Goal: Transaction & Acquisition: Book appointment/travel/reservation

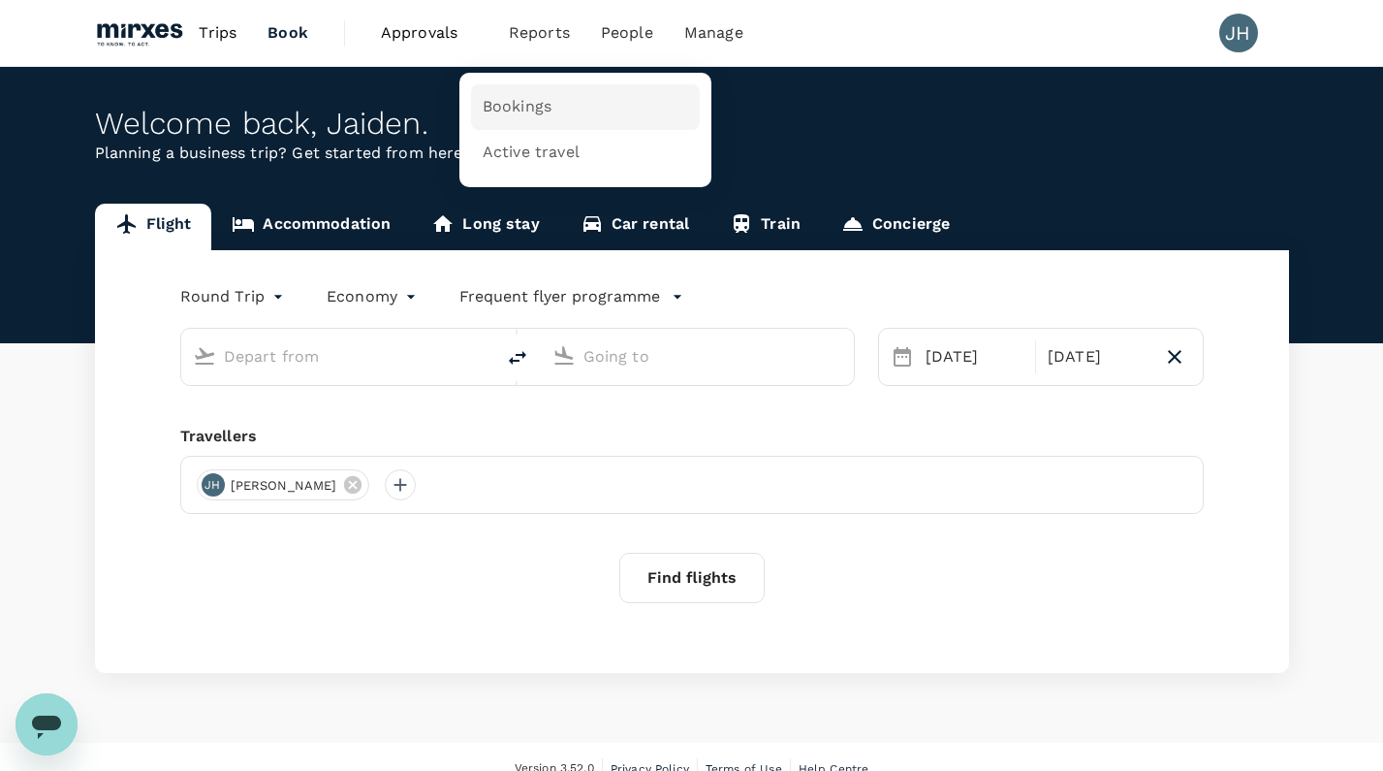
click at [497, 103] on span "Bookings" at bounding box center [517, 107] width 69 height 22
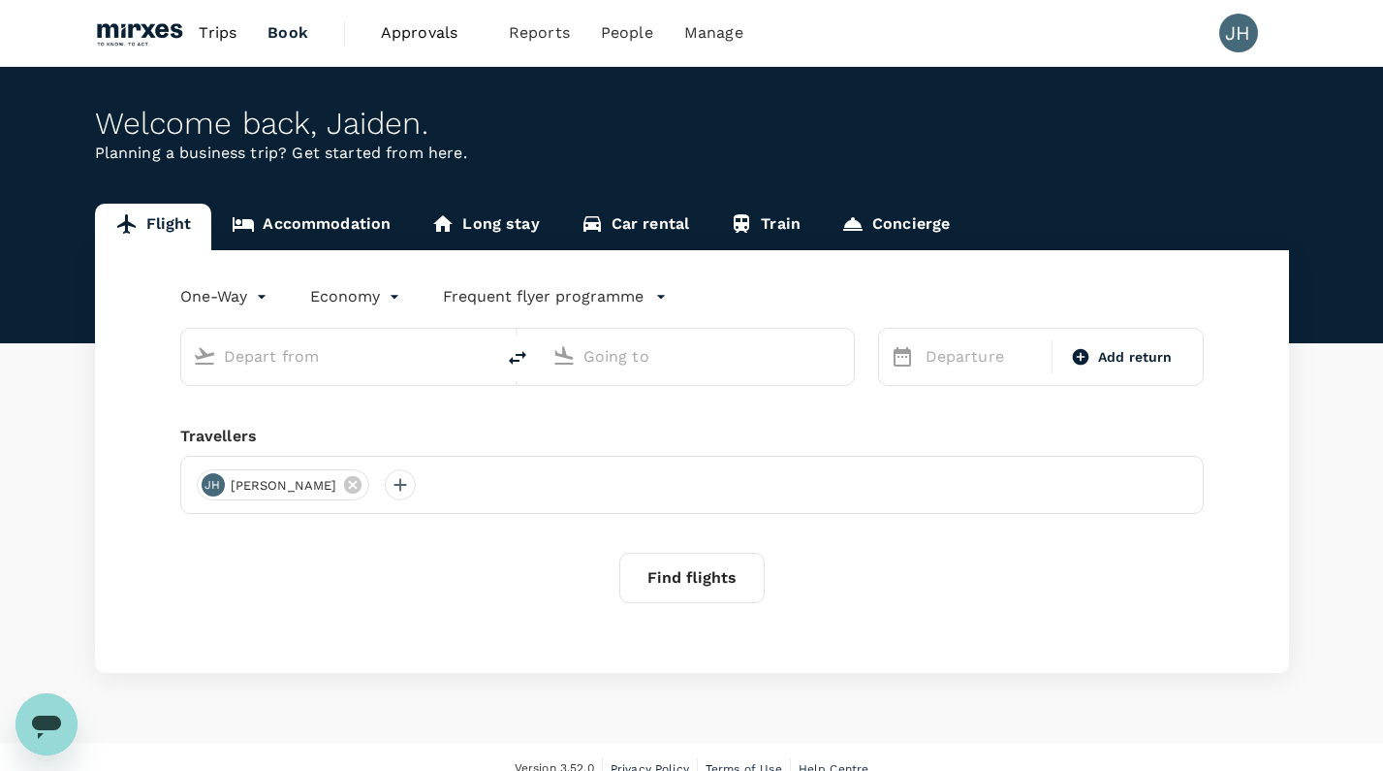
type input "roundtrip"
type input "Singapore, Singapore (any)"
type input "Suvarnabhumi Intl (BKK)"
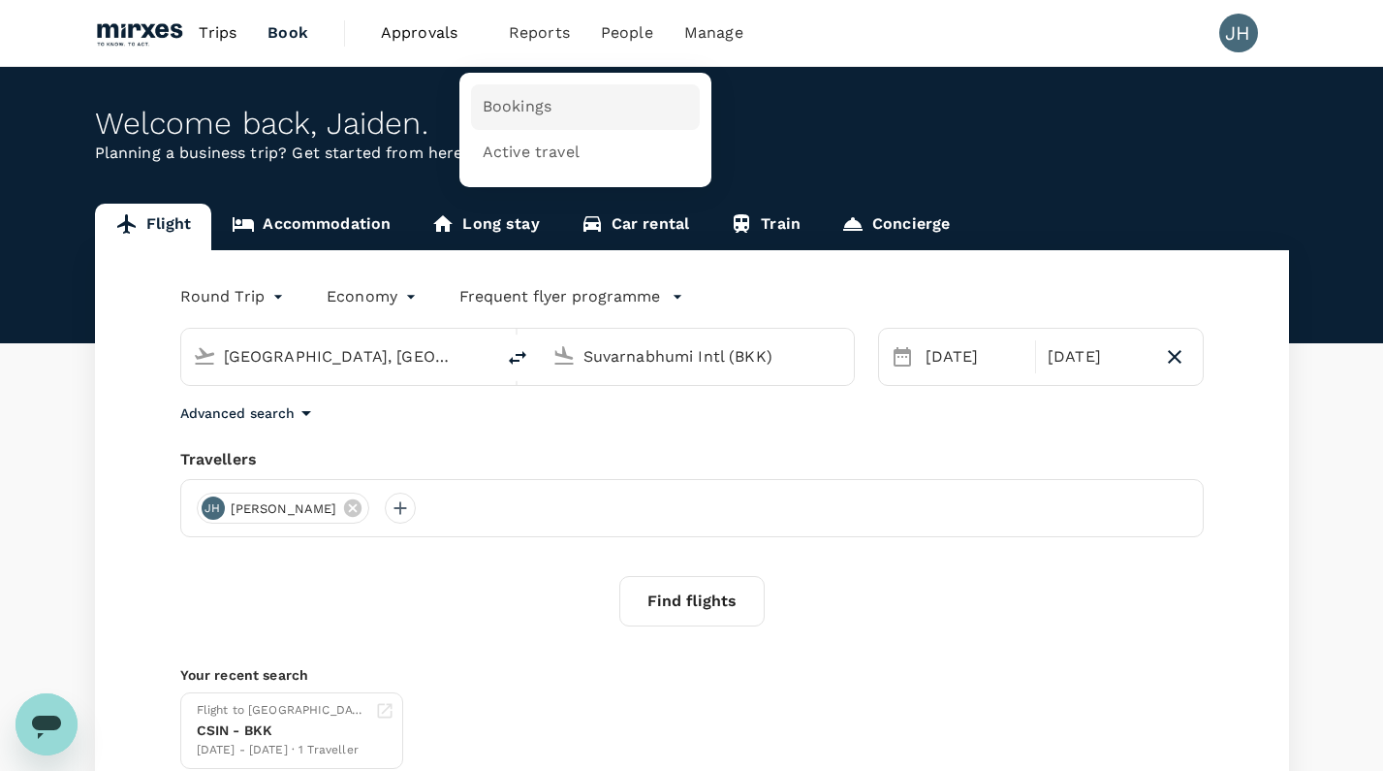
click at [522, 106] on span "Bookings" at bounding box center [517, 107] width 69 height 22
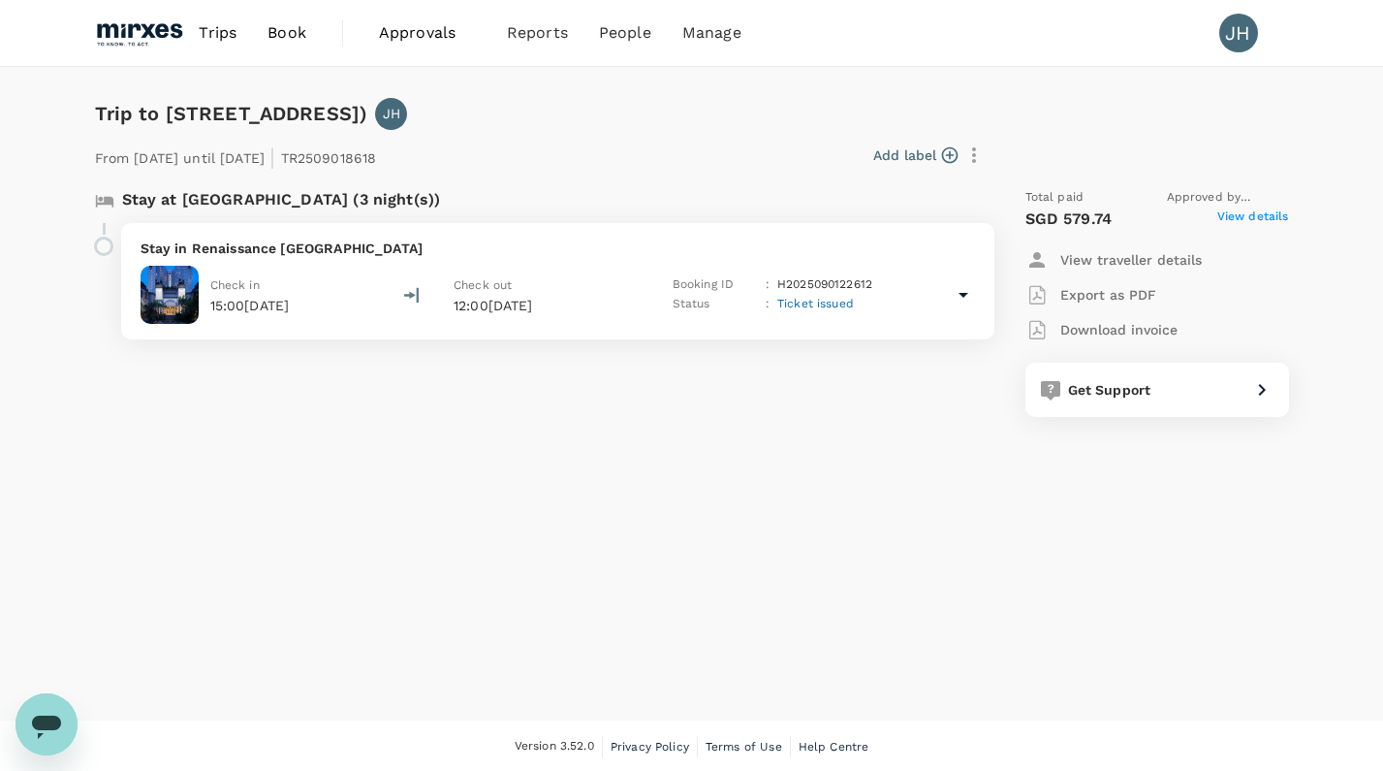
click at [963, 292] on icon at bounding box center [963, 294] width 23 height 23
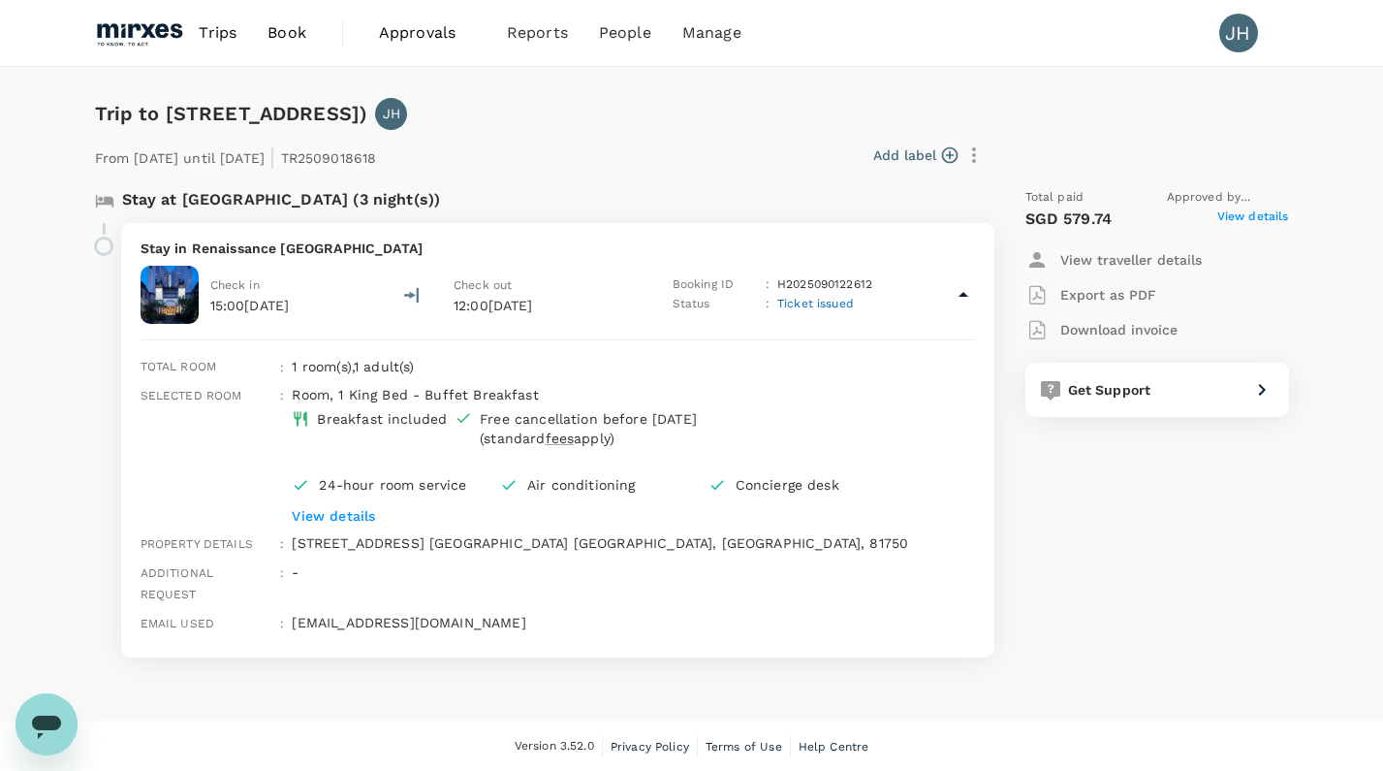
click at [1104, 297] on p "Export as PDF" at bounding box center [1108, 294] width 96 height 19
